Goal: Task Accomplishment & Management: Manage account settings

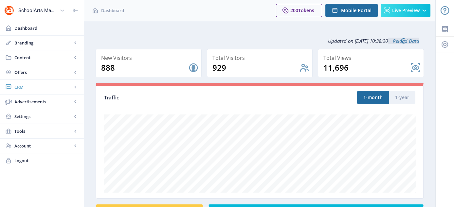
click at [21, 85] on span "CRM" at bounding box center [43, 87] width 58 height 7
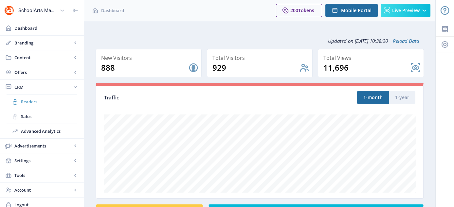
click at [34, 104] on span "Readers" at bounding box center [49, 102] width 56 height 7
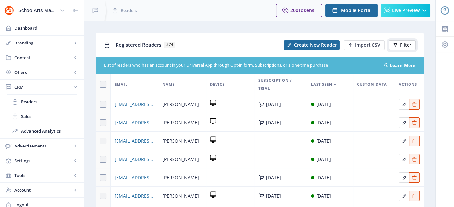
click at [402, 47] on span "Filter" at bounding box center [405, 45] width 11 height 5
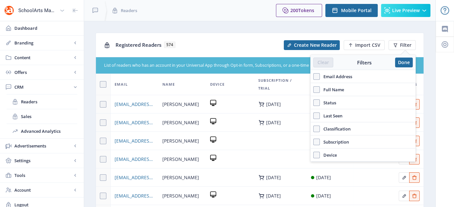
click at [320, 75] on span "Email Address" at bounding box center [336, 77] width 32 height 8
click at [314, 76] on input "Email Address" at bounding box center [313, 76] width 0 height 0
checkbox input "true"
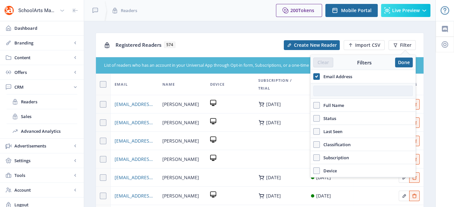
click at [327, 89] on input "text" at bounding box center [363, 91] width 100 height 10
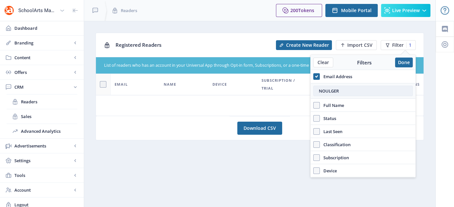
click at [322, 90] on input "NOULGER" at bounding box center [363, 91] width 100 height 10
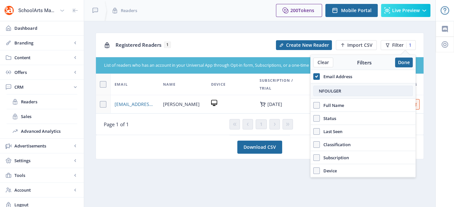
click at [342, 92] on input "NFOULGER" at bounding box center [363, 91] width 100 height 10
type input "NFOULGER"
click at [124, 105] on span "[EMAIL_ADDRESS][DOMAIN_NAME]" at bounding box center [135, 104] width 41 height 8
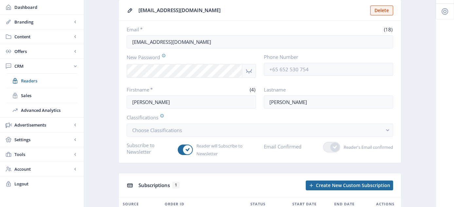
scroll to position [7, 0]
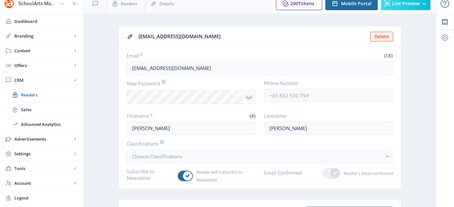
click at [245, 97] on icon "Show password" at bounding box center [249, 97] width 8 height 8
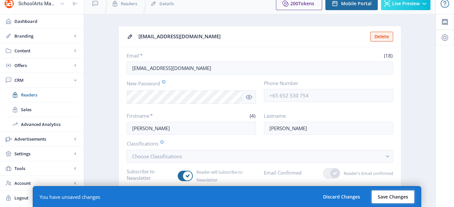
click at [387, 196] on button "Save Changes" at bounding box center [393, 196] width 43 height 13
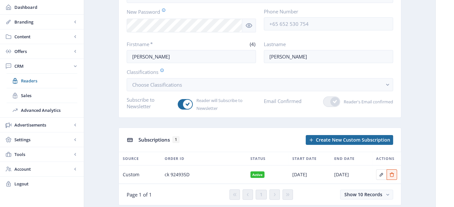
scroll to position [0, 0]
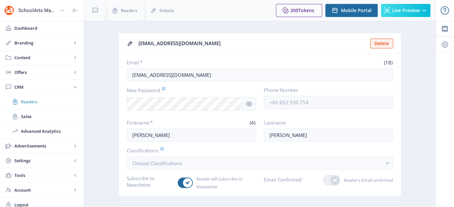
click at [33, 101] on span "Readers" at bounding box center [49, 102] width 56 height 7
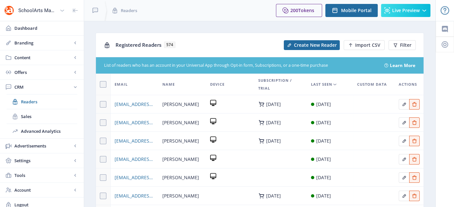
drag, startPoint x: 454, startPoint y: 67, endPoint x: 458, endPoint y: 89, distance: 22.4
click at [454, 104] on html "SchoolArts Magazine Dashboard Branding App Appearance Brand Brief Pages SEO Web…" at bounding box center [227, 103] width 454 height 207
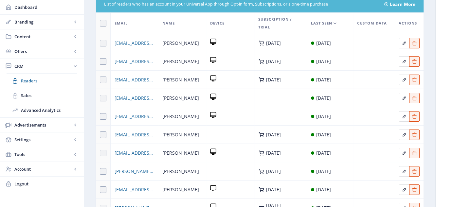
scroll to position [62, 0]
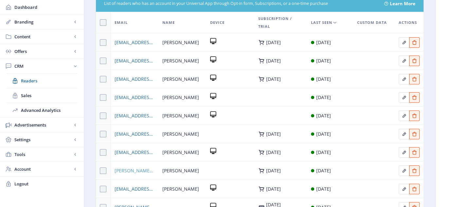
click at [129, 172] on span "[PERSON_NAME][EMAIL_ADDRESS][PERSON_NAME][DOMAIN_NAME]" at bounding box center [135, 171] width 40 height 8
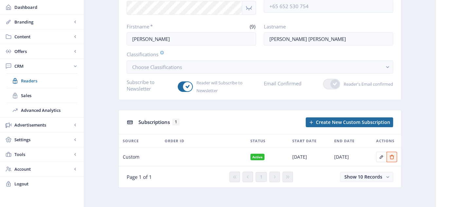
scroll to position [98, 0]
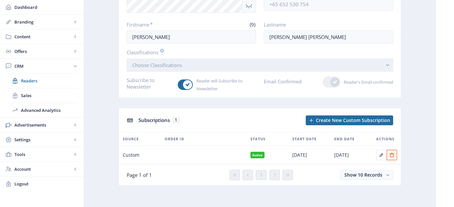
click at [389, 63] on rect "button" at bounding box center [388, 66] width 8 height 8
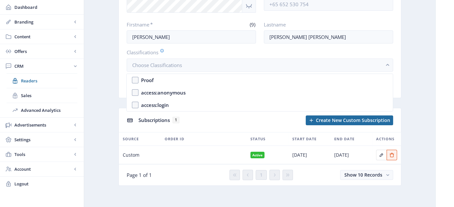
click at [406, 58] on app-crm-reader "[PERSON_NAME][EMAIL_ADDRESS][PERSON_NAME][DOMAIN_NAME] Delete Email * (26) [PER…" at bounding box center [260, 65] width 328 height 261
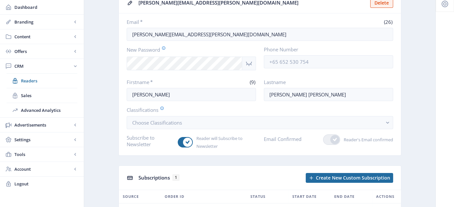
scroll to position [34, 0]
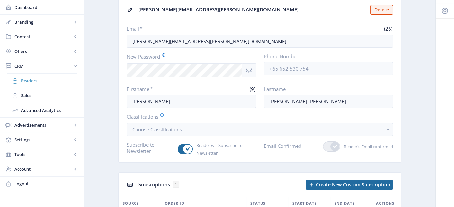
click at [29, 80] on span "Readers" at bounding box center [49, 81] width 56 height 7
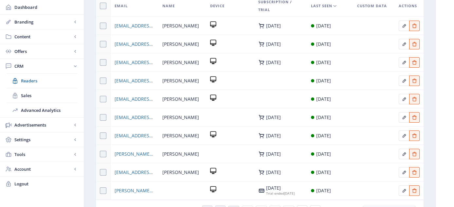
scroll to position [115, 0]
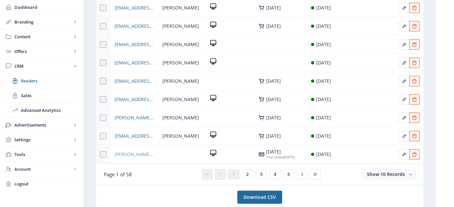
click at [131, 155] on span "[PERSON_NAME][EMAIL_ADDRESS][PERSON_NAME][DOMAIN_NAME]" at bounding box center [135, 155] width 40 height 8
